Goal: Task Accomplishment & Management: Use online tool/utility

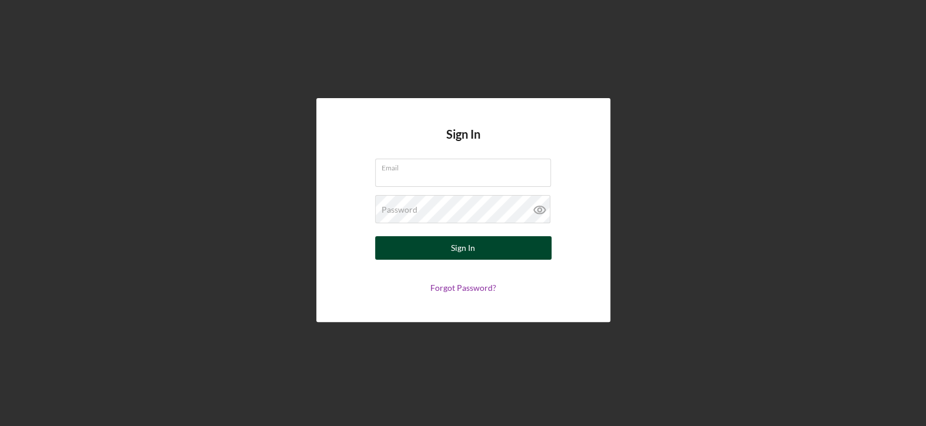
type input "[EMAIL_ADDRESS][DOMAIN_NAME]"
click at [471, 245] on div "Sign In" at bounding box center [463, 248] width 24 height 24
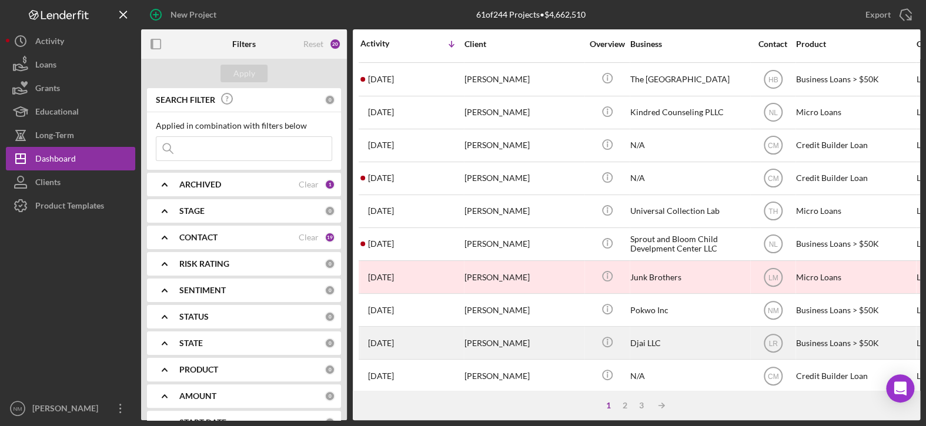
scroll to position [353, 0]
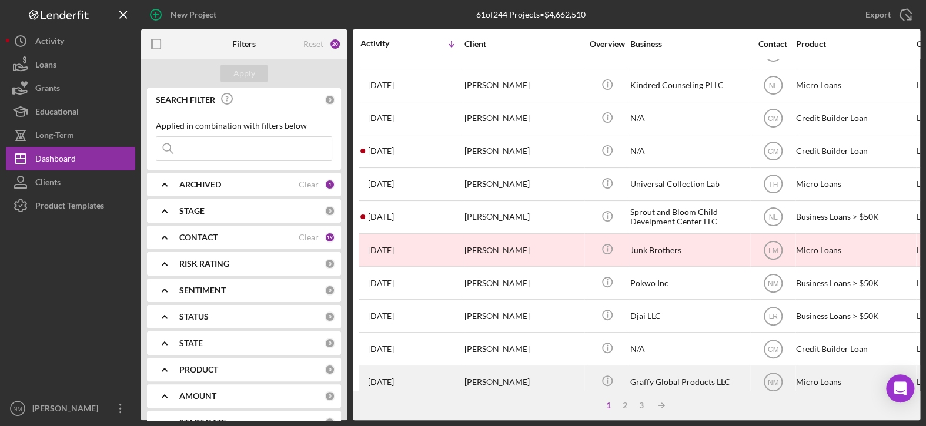
click at [510, 373] on div "[PERSON_NAME]" at bounding box center [523, 381] width 118 height 31
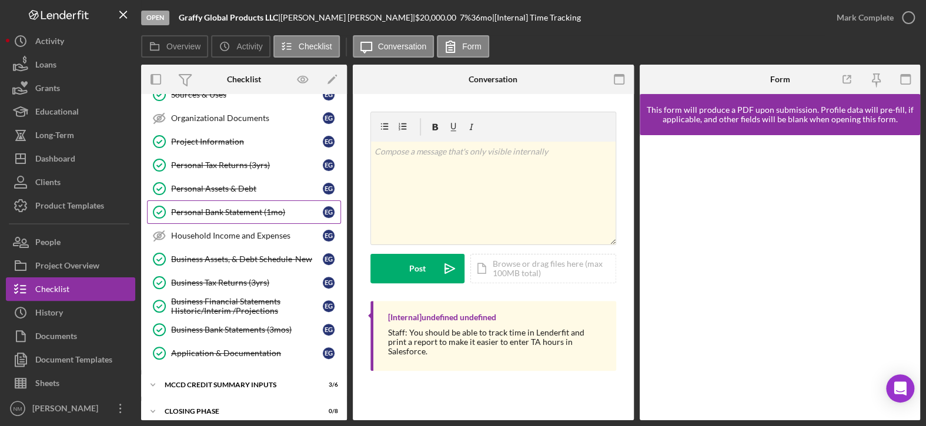
scroll to position [240, 0]
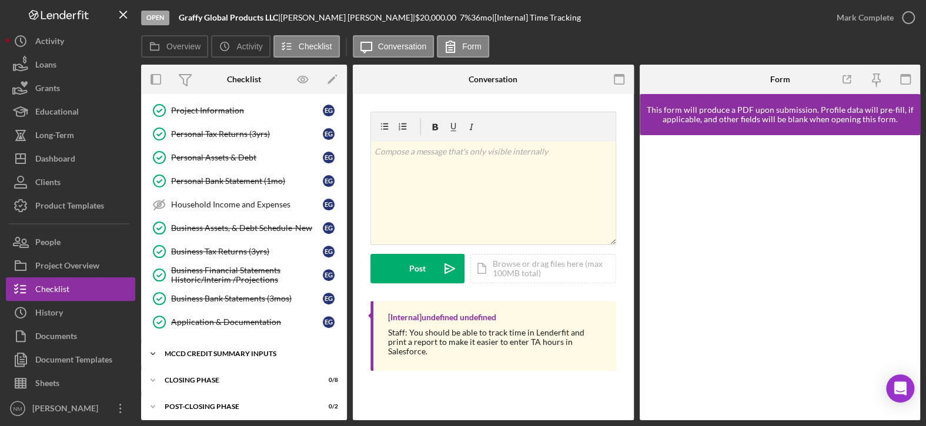
click at [156, 350] on icon "Icon/Expander" at bounding box center [153, 354] width 24 height 24
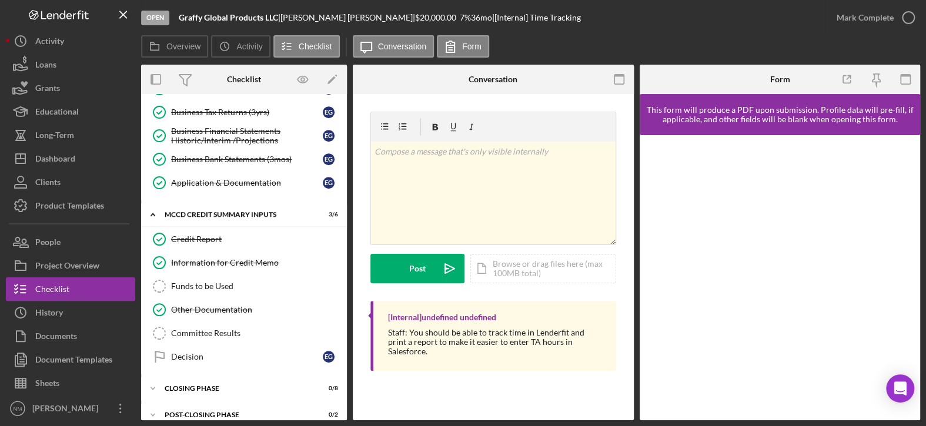
scroll to position [386, 0]
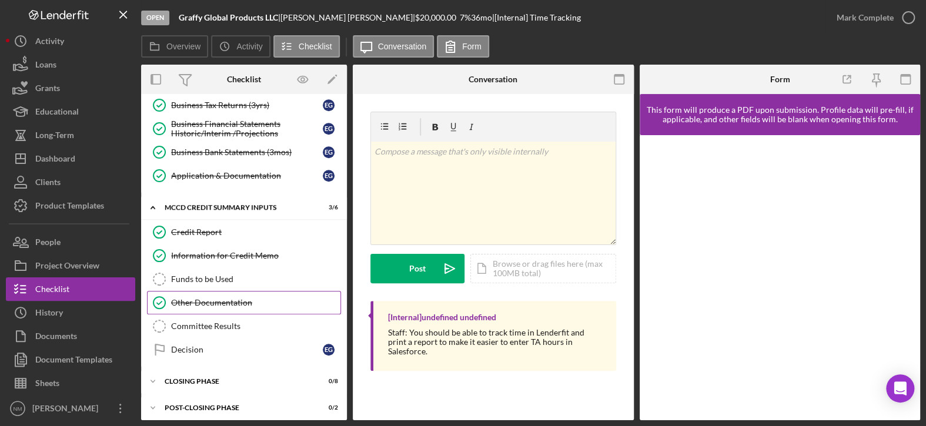
click at [221, 303] on link "Other Documentation Other Documentation" at bounding box center [244, 303] width 194 height 24
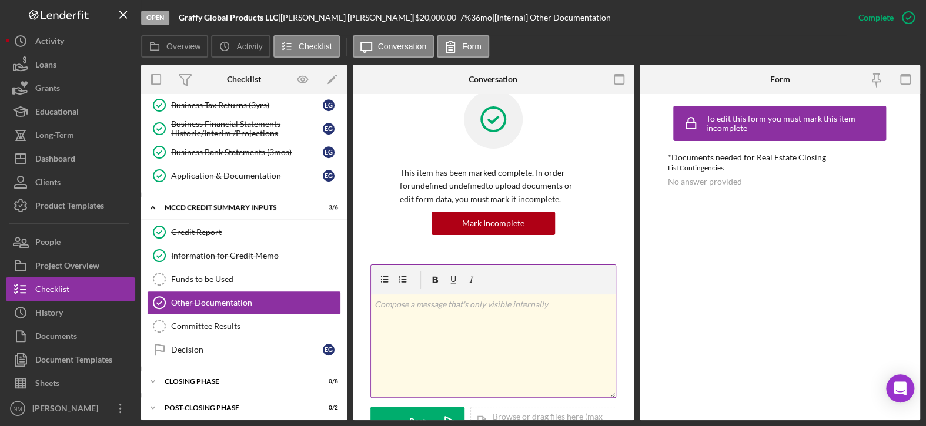
scroll to position [21, 0]
click at [454, 321] on div "v Color teal Color pink Remove color Add row above Add row below Add column bef…" at bounding box center [493, 346] width 244 height 103
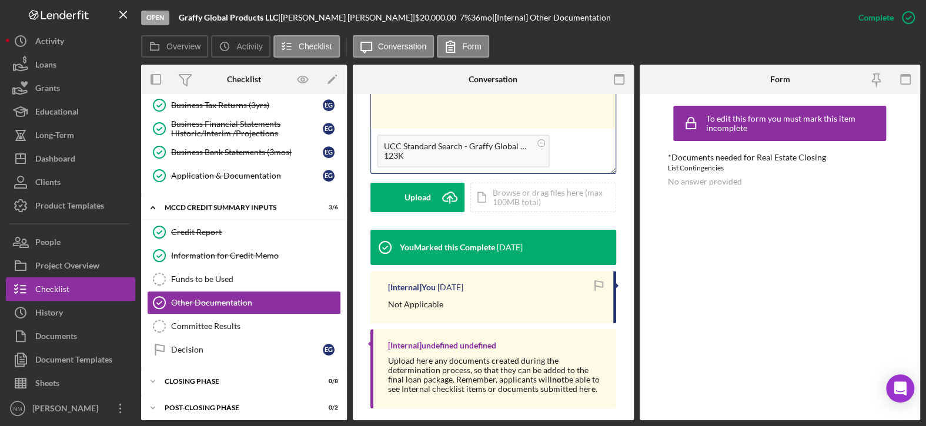
scroll to position [256, 0]
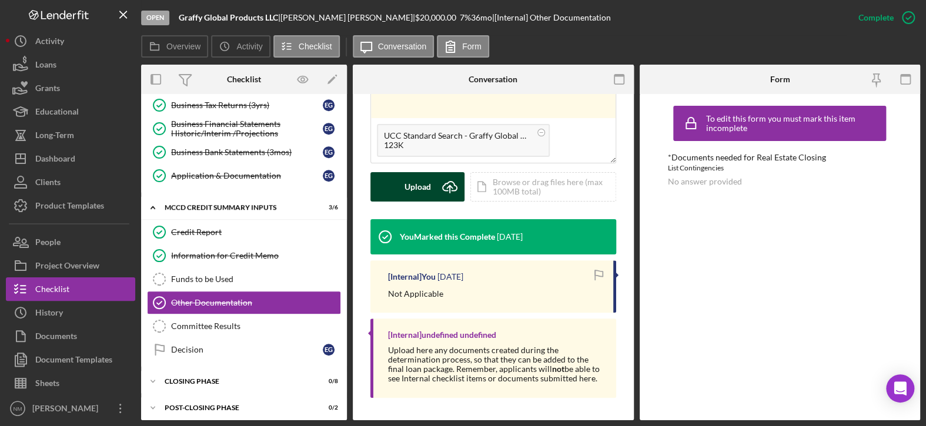
click at [403, 187] on button "Upload Icon/Upload" at bounding box center [417, 186] width 94 height 29
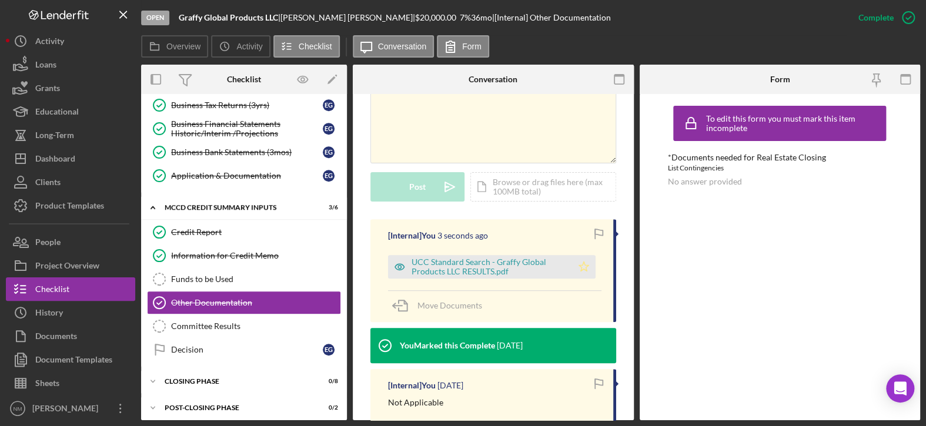
click at [579, 265] on icon "Icon/Star" at bounding box center [584, 267] width 24 height 24
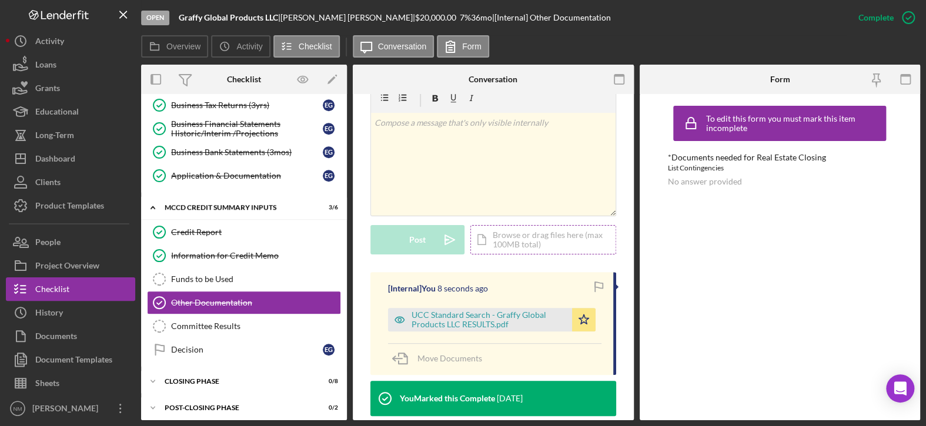
scroll to position [139, 0]
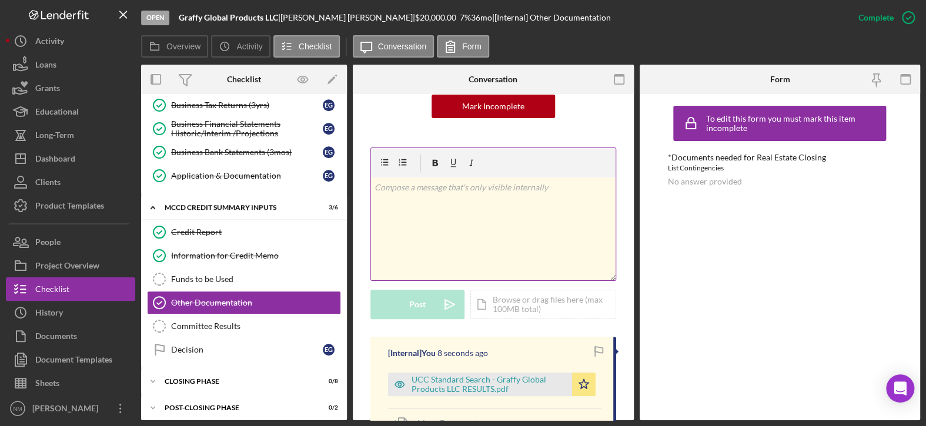
click at [443, 192] on p at bounding box center [492, 187] width 237 height 13
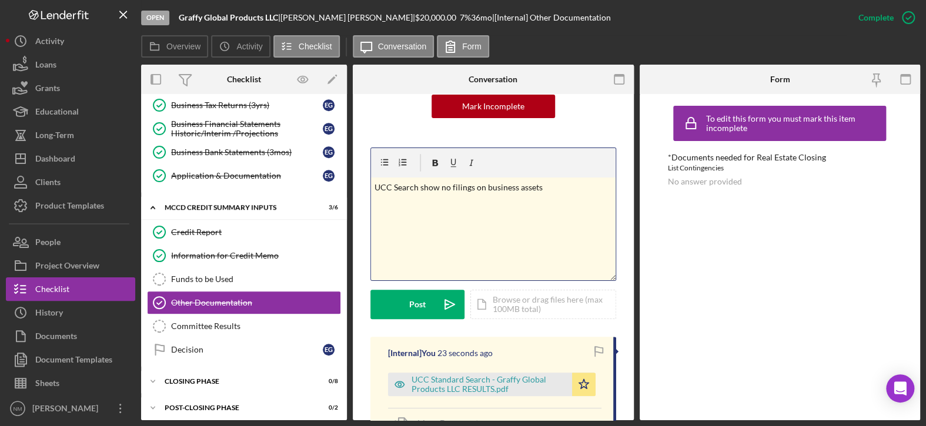
click at [438, 185] on p "UCC Search show no filings on business assets" at bounding box center [492, 187] width 237 height 13
click at [396, 187] on p "UCC Search shows no filings on business assets" at bounding box center [492, 187] width 237 height 13
click at [419, 301] on div "Post" at bounding box center [417, 304] width 16 height 29
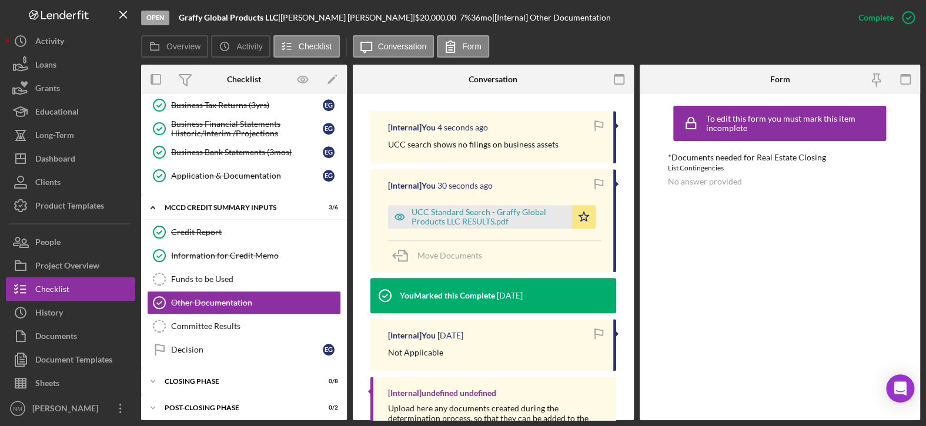
scroll to position [374, 0]
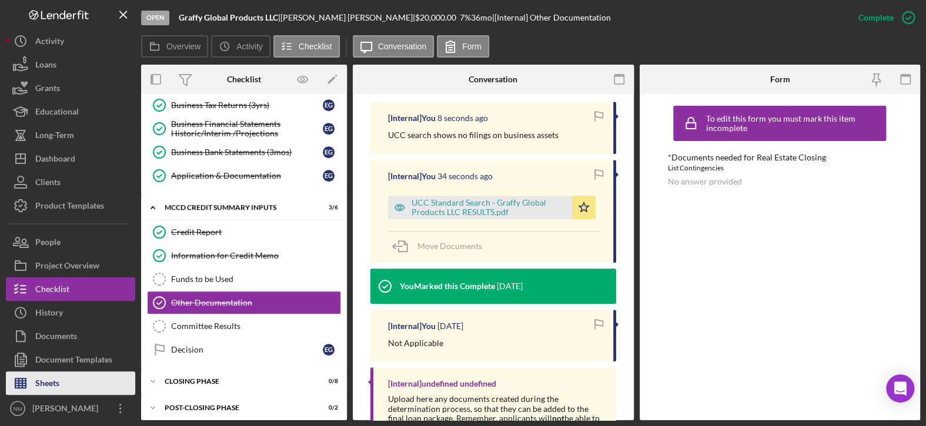
click at [38, 386] on div "Sheets" at bounding box center [47, 384] width 24 height 26
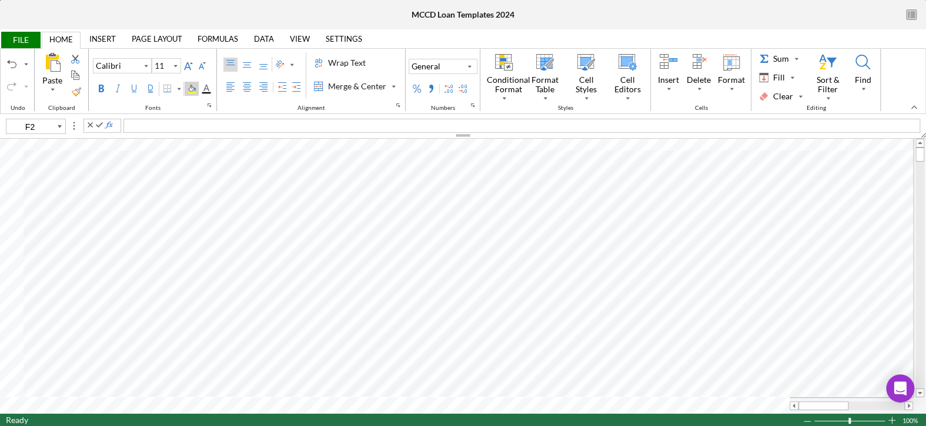
click at [192, 86] on div "Background Color" at bounding box center [191, 89] width 9 height 9
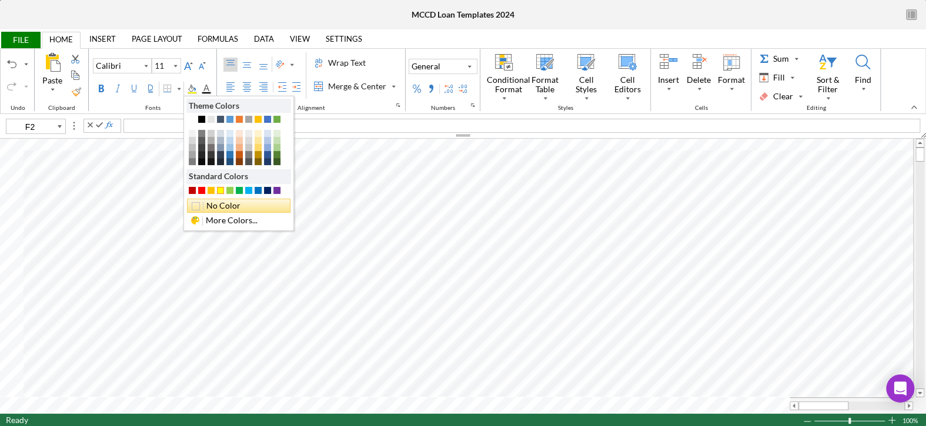
click at [212, 203] on div "No Color" at bounding box center [238, 206] width 103 height 14
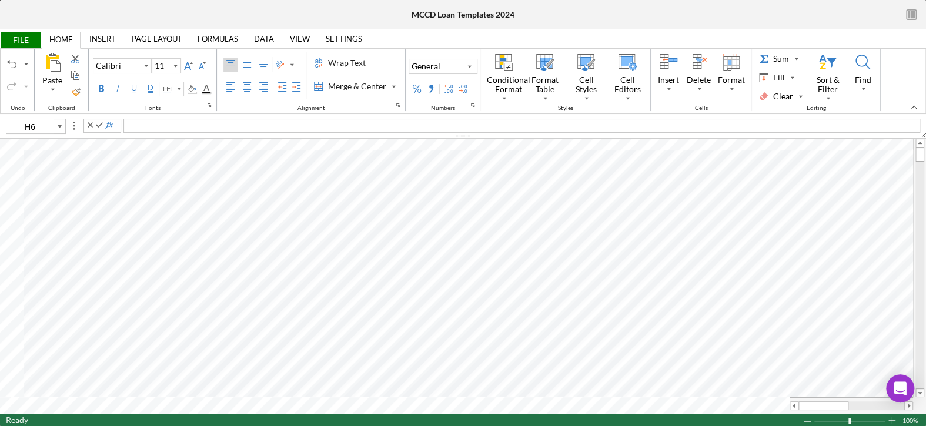
type input "B2"
click at [204, 166] on span "[DATE]" at bounding box center [216, 167] width 26 height 10
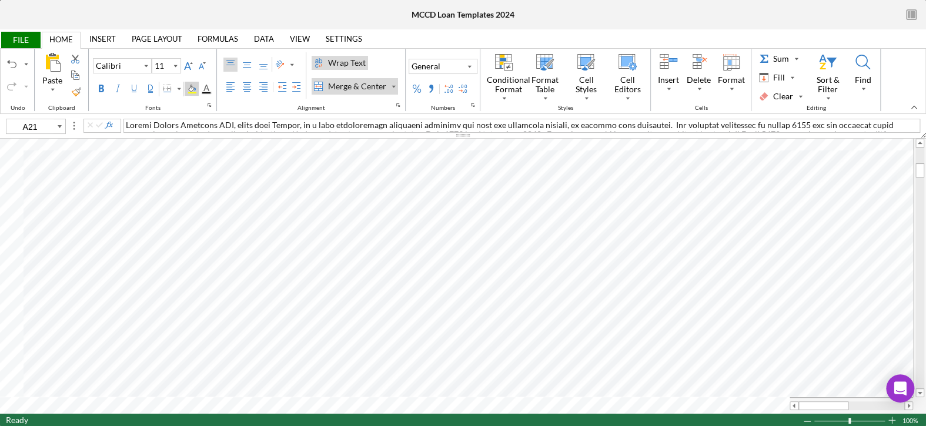
click at [187, 85] on div "Background Color" at bounding box center [191, 89] width 9 height 9
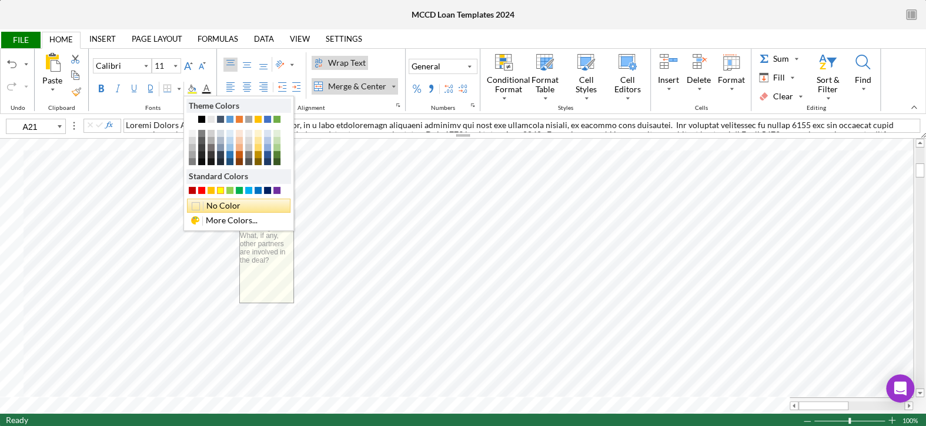
click at [215, 205] on div "No Color" at bounding box center [238, 206] width 103 height 14
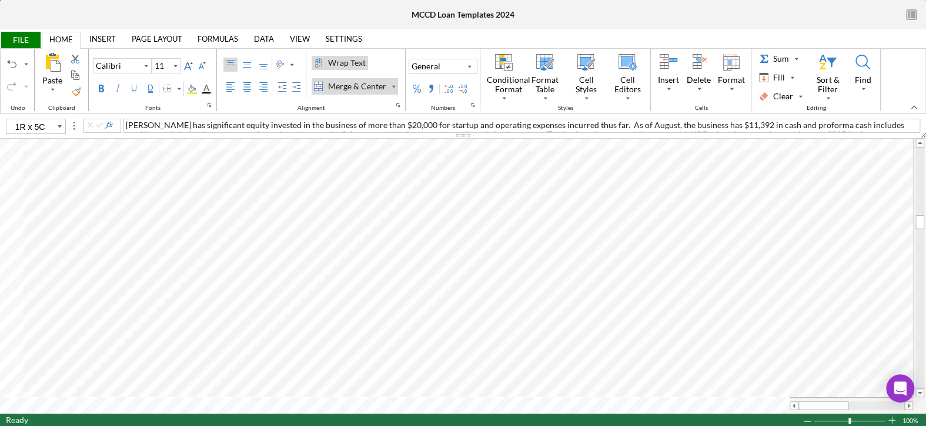
type input "A67"
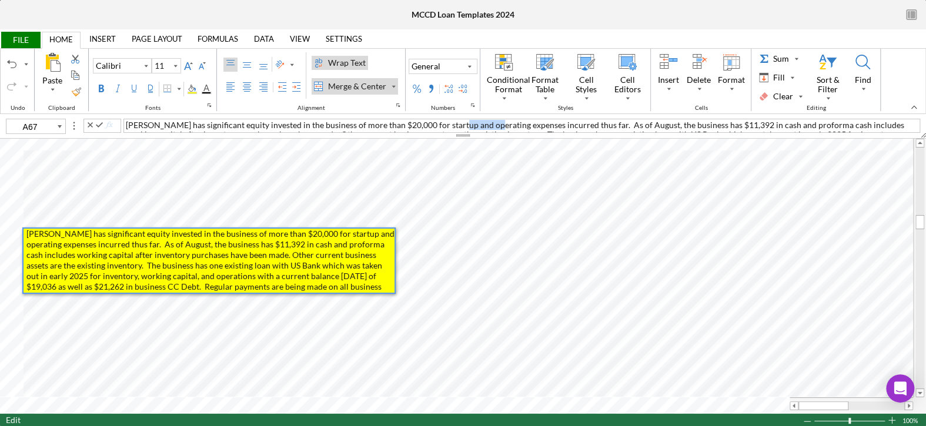
drag, startPoint x: 481, startPoint y: 124, endPoint x: 448, endPoint y: 126, distance: 33.0
click at [448, 126] on span "[PERSON_NAME] has significant equity invested in the business of more than $20,…" at bounding box center [516, 134] width 780 height 29
click at [432, 123] on span "[PERSON_NAME] has significant equity invested in the business of more than $20,…" at bounding box center [516, 134] width 780 height 29
drag, startPoint x: 520, startPoint y: 123, endPoint x: 490, endPoint y: 122, distance: 30.0
click at [490, 122] on span "[PERSON_NAME] has significant equity invested in the business of more than $20,…" at bounding box center [518, 134] width 785 height 29
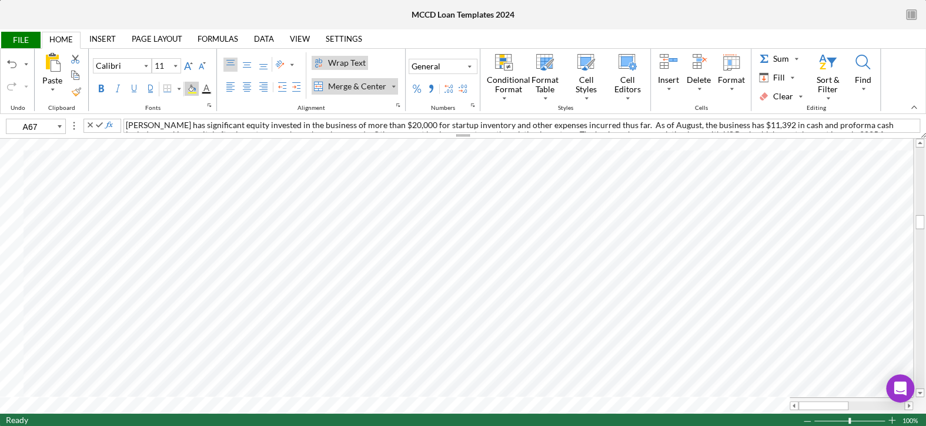
click at [191, 86] on div "Background Color" at bounding box center [191, 89] width 9 height 9
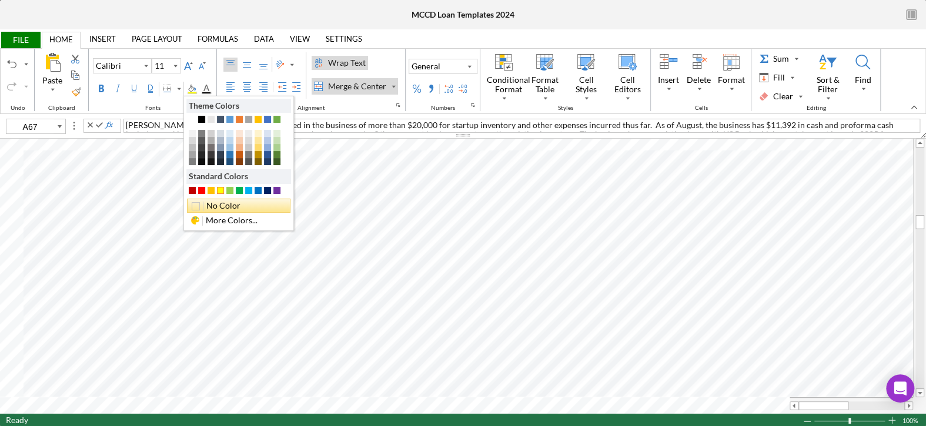
click at [227, 206] on div "No Color" at bounding box center [238, 206] width 103 height 14
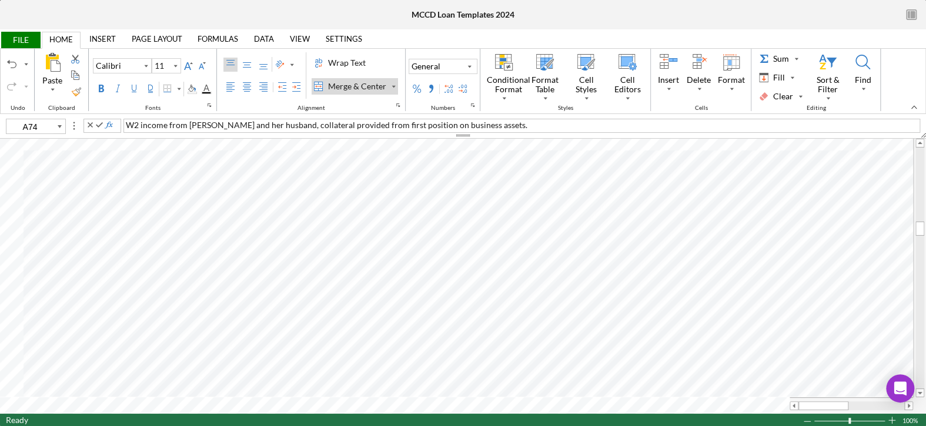
click at [478, 123] on div "W2 income from [PERSON_NAME] and her husband, collateral provided from first po…" at bounding box center [521, 126] width 796 height 14
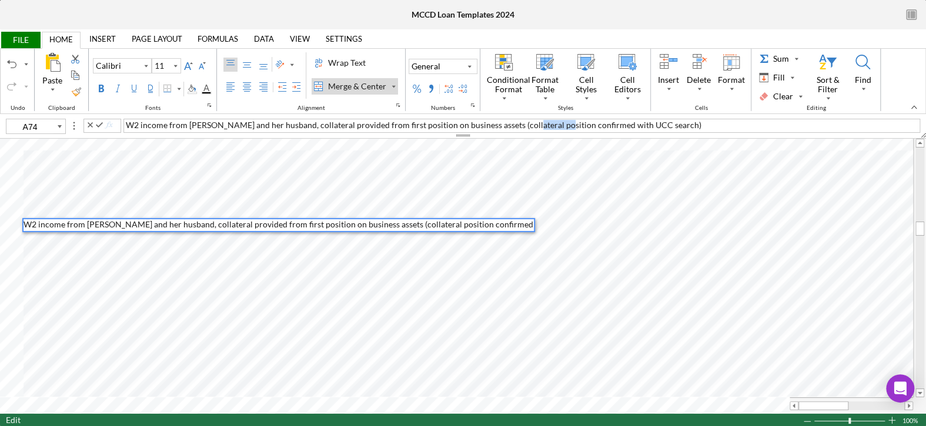
drag, startPoint x: 544, startPoint y: 123, endPoint x: 513, endPoint y: 122, distance: 30.6
click at [513, 122] on span "W2 income from [PERSON_NAME] and her husband, collateral provided from first po…" at bounding box center [413, 125] width 575 height 10
click at [529, 126] on span "W2 income from [PERSON_NAME] and her husband, collateral provided from first po…" at bounding box center [413, 125] width 575 height 10
drag, startPoint x: 512, startPoint y: 123, endPoint x: 477, endPoint y: 125, distance: 35.9
click at [477, 125] on span "W2 income from [PERSON_NAME] and her husband, collateral provided from first po…" at bounding box center [413, 125] width 575 height 10
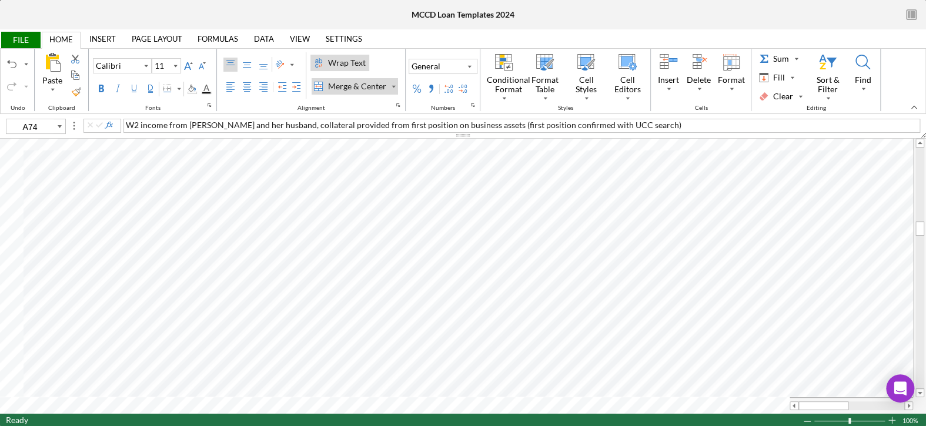
click at [337, 65] on div "Wrap Text" at bounding box center [347, 63] width 42 height 12
click at [320, 59] on div "Wrap Text" at bounding box center [318, 62] width 9 height 9
type input "F79"
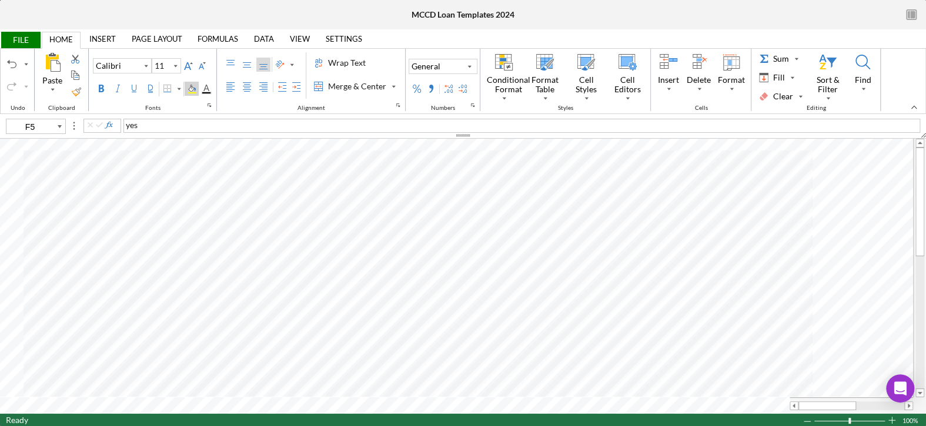
click at [190, 89] on div "Background Color" at bounding box center [191, 89] width 9 height 9
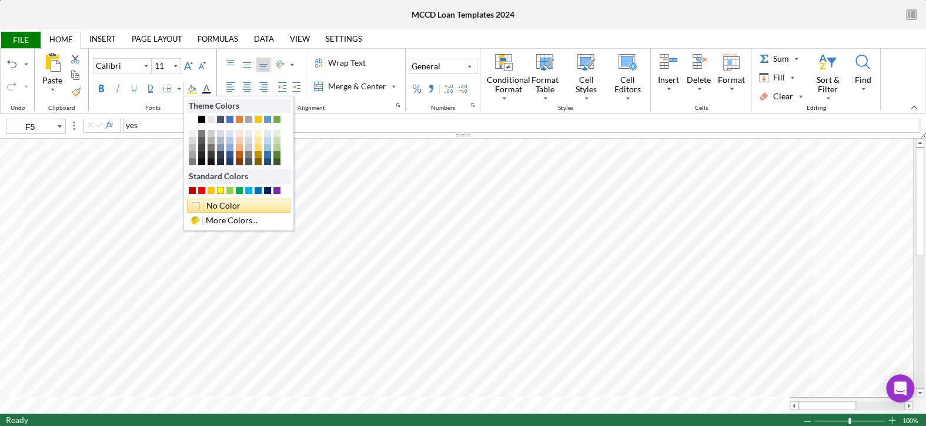
click at [217, 204] on div "No Color" at bounding box center [238, 206] width 103 height 14
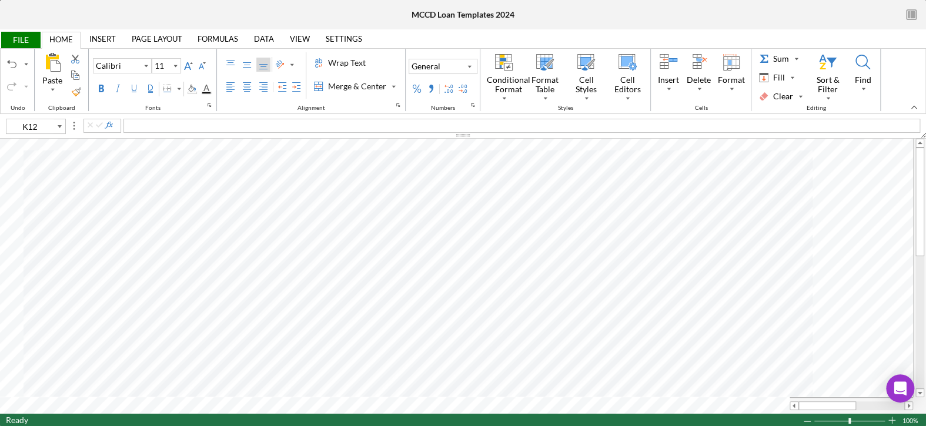
type input "K9"
click at [18, 36] on span "FILE" at bounding box center [20, 40] width 41 height 16
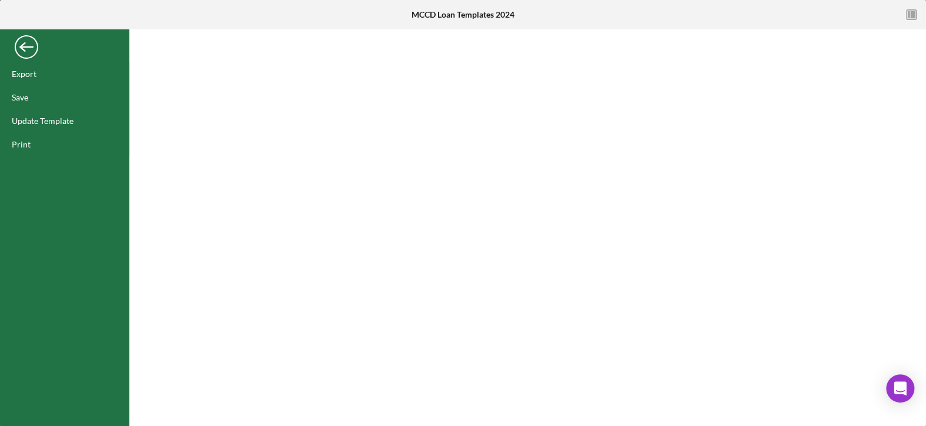
drag, startPoint x: 13, startPoint y: 143, endPoint x: 167, endPoint y: 168, distance: 156.5
click at [172, 29] on div "Export Save Update Template Print Print Print Settings Pages: to Page Setup 1" at bounding box center [463, 29] width 926 height 0
click at [47, 71] on div "Export" at bounding box center [64, 74] width 129 height 24
click at [28, 45] on div "Back" at bounding box center [27, 44] width 24 height 24
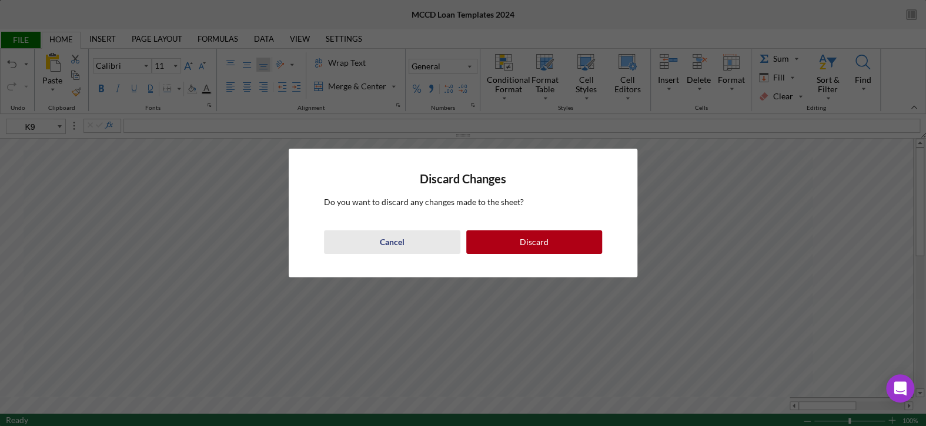
click at [391, 249] on div "Cancel" at bounding box center [392, 242] width 25 height 24
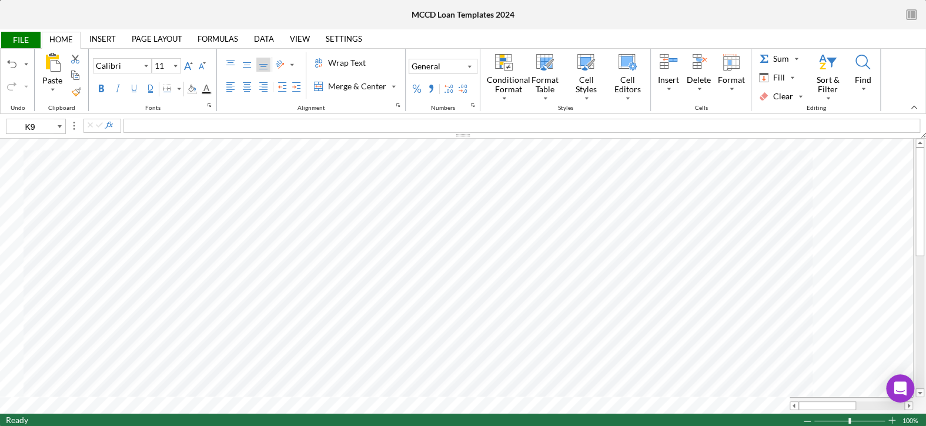
click at [12, 40] on span "FILE" at bounding box center [20, 40] width 41 height 16
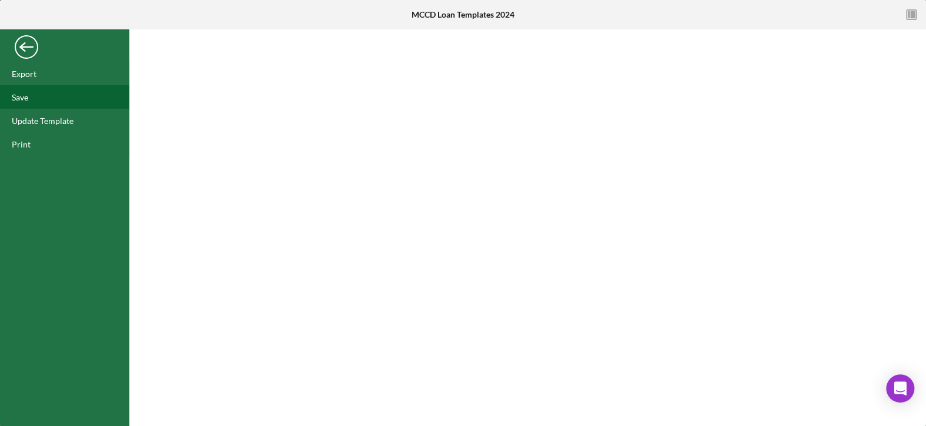
click at [21, 90] on div "Save" at bounding box center [64, 97] width 129 height 24
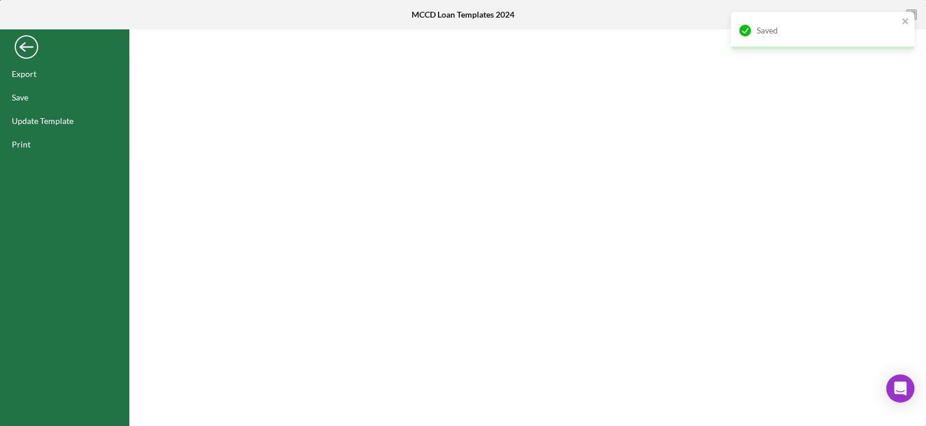
drag, startPoint x: 24, startPoint y: 75, endPoint x: 846, endPoint y: 44, distance: 822.8
click at [24, 75] on div "Export" at bounding box center [24, 74] width 25 height 10
click at [29, 43] on div "Back" at bounding box center [27, 44] width 24 height 24
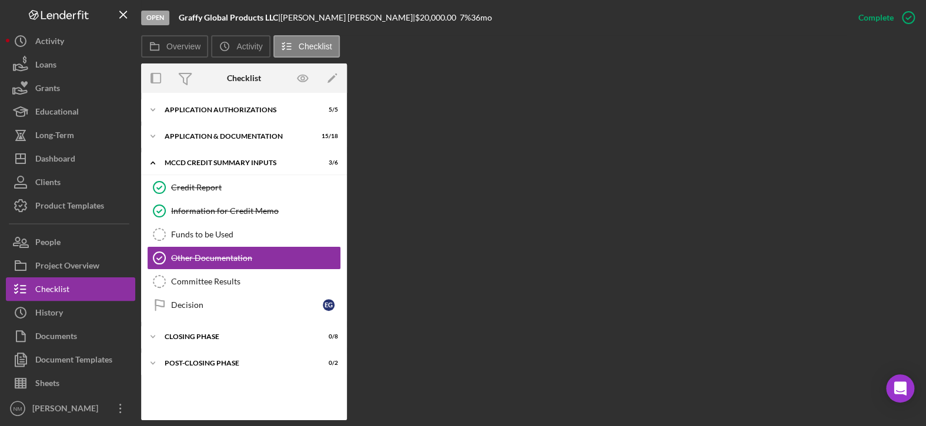
click at [494, 156] on div "Overview Internal Workflow Stage Open Icon/Dropdown Arrow Archive (can unarchiv…" at bounding box center [530, 241] width 779 height 357
